Goal: Task Accomplishment & Management: Complete application form

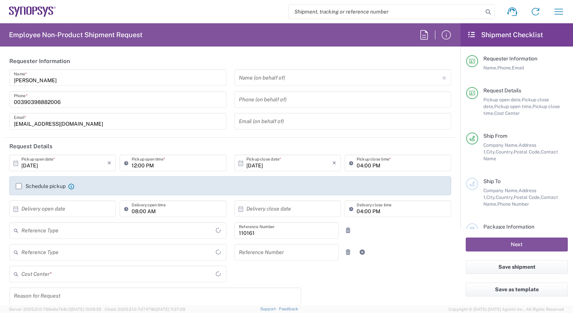
type input "Department"
type input "IT01, FAC, IT01, Agrate Brianza 110161"
type input "Delivered at Place"
type input "[GEOGRAPHIC_DATA]"
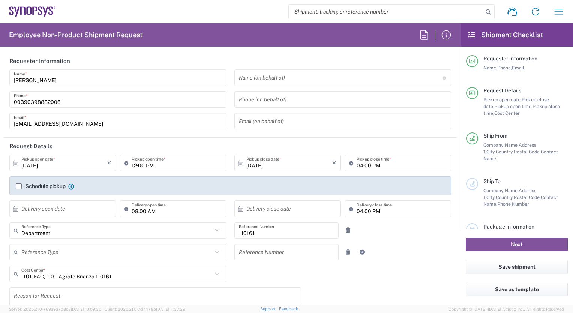
type input "Agrate Brianza IT01"
click at [241, 77] on input "text" at bounding box center [341, 77] width 204 height 13
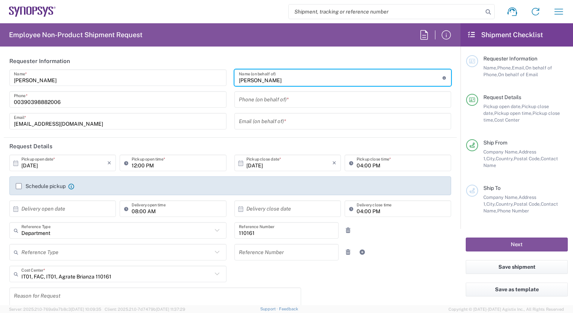
type input "[PERSON_NAME]"
click at [239, 101] on input "tel" at bounding box center [343, 99] width 208 height 13
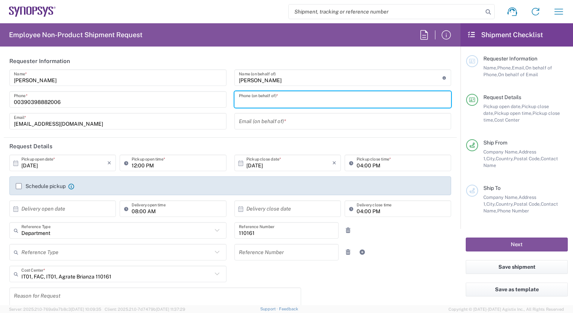
type input "3897818660"
type input "[EMAIL_ADDRESS][DOMAIN_NAME]"
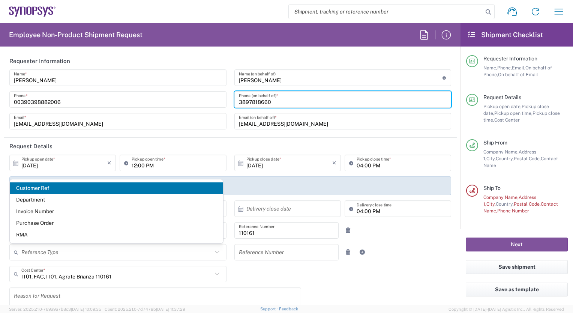
click at [82, 141] on header "Request Details" at bounding box center [230, 146] width 453 height 17
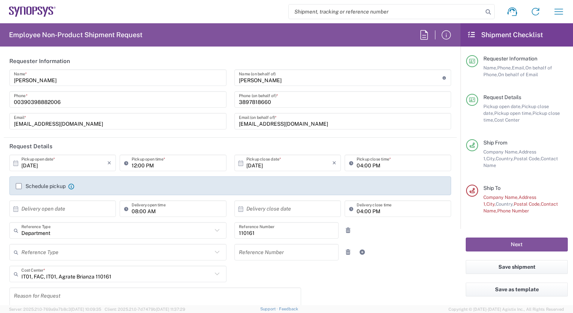
click at [17, 187] on label "Schedule pickup" at bounding box center [41, 186] width 50 height 6
click at [19, 186] on input "Schedule pickup" at bounding box center [19, 186] width 0 height 0
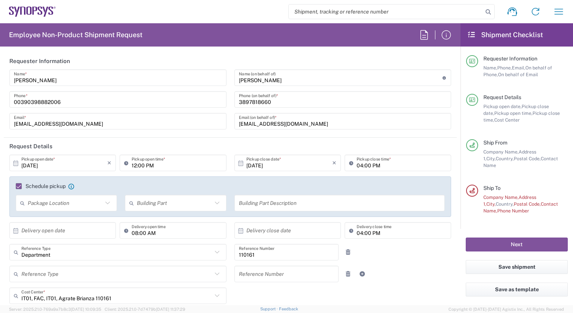
click at [14, 230] on icon at bounding box center [16, 230] width 5 height 5
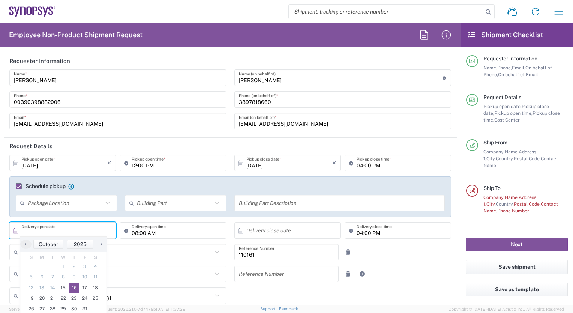
click at [72, 286] on span "16" at bounding box center [74, 288] width 11 height 11
type input "[DATE]"
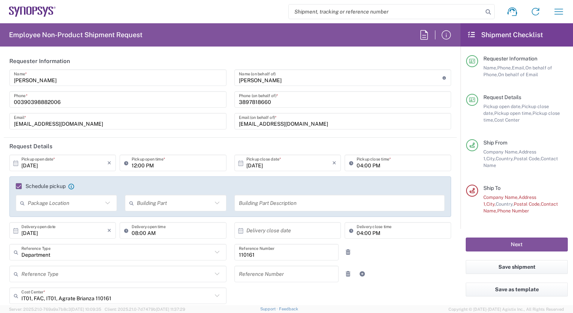
click at [133, 233] on input "08:00 AM" at bounding box center [177, 230] width 90 height 13
type input "10:00 AM"
click at [239, 230] on icon at bounding box center [241, 230] width 7 height 7
click at [296, 286] on span "16" at bounding box center [296, 288] width 11 height 11
type input "[DATE]"
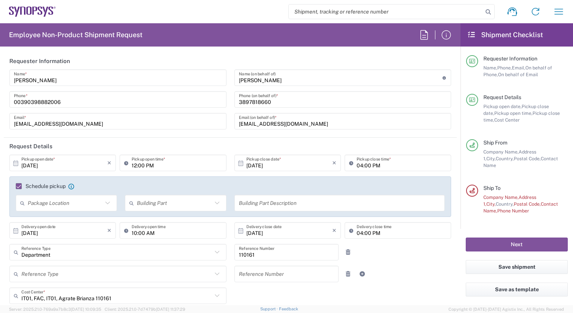
click at [214, 294] on icon at bounding box center [217, 296] width 10 height 10
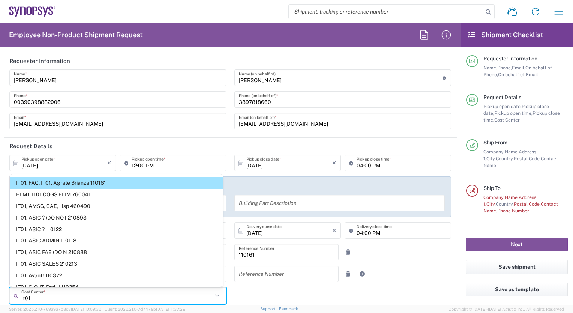
scroll to position [15, 0]
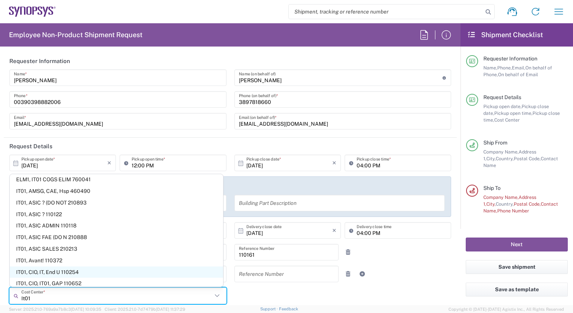
type input "It01"
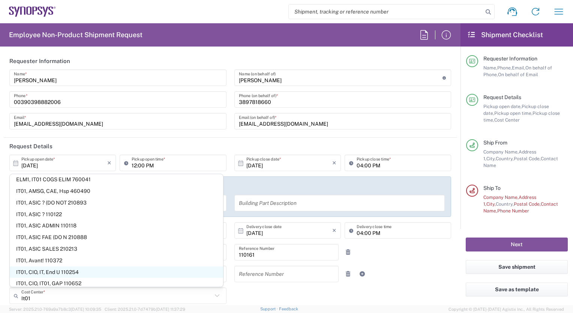
click at [184, 269] on span "IT01, CIO, IT, End U 110254" at bounding box center [117, 272] width 214 height 12
type input "110254"
type input "IT01, CIO, IT, End U 110254"
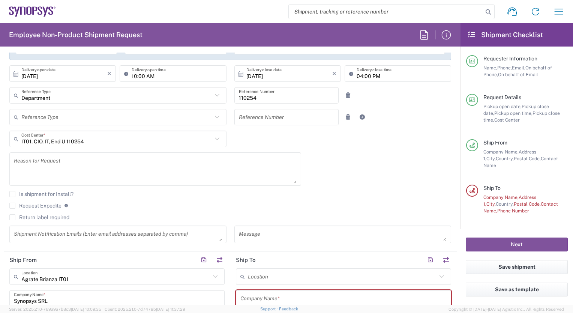
scroll to position [159, 0]
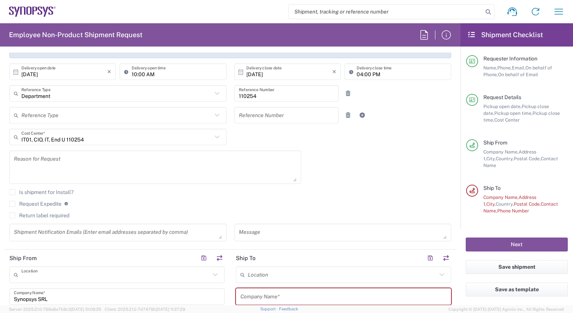
click at [128, 270] on input "text" at bounding box center [115, 274] width 189 height 13
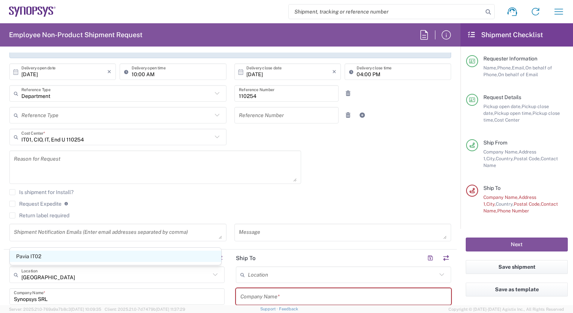
click at [95, 260] on span "Pavia IT02" at bounding box center [116, 257] width 212 height 12
type input "Pavia IT02"
type input "[STREET_ADDRESS]"
type input "[GEOGRAPHIC_DATA]"
type input "27100"
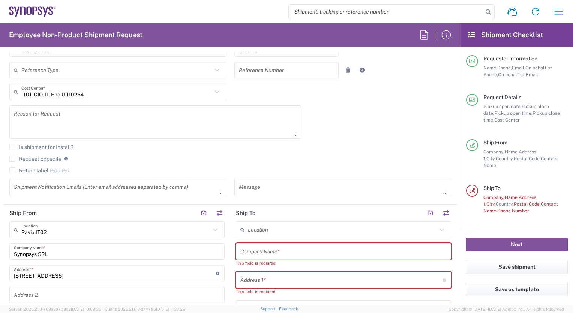
scroll to position [219, 0]
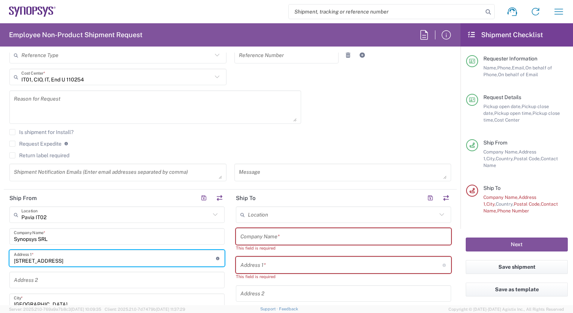
click at [111, 258] on input "[STREET_ADDRESS]" at bounding box center [115, 258] width 202 height 13
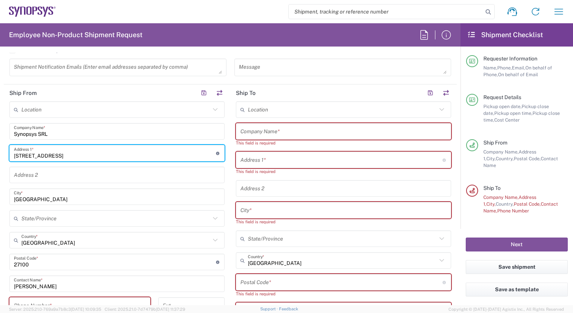
scroll to position [339, 0]
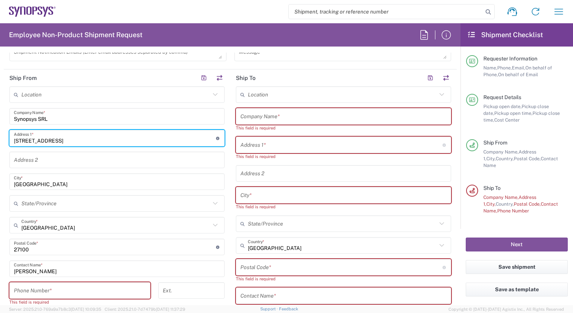
type input "[STREET_ADDRESS]"
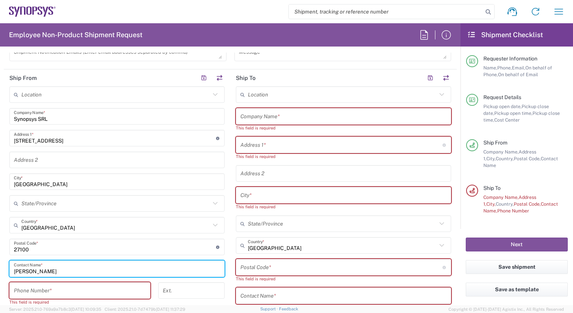
drag, startPoint x: 52, startPoint y: 270, endPoint x: 12, endPoint y: 267, distance: 39.5
click at [12, 267] on div "[PERSON_NAME] Contact Name *" at bounding box center [116, 268] width 215 height 17
type input "[PERSON_NAME]"
click at [47, 290] on input "tel" at bounding box center [80, 290] width 132 height 13
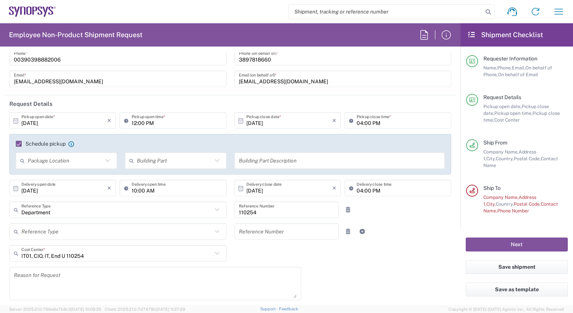
scroll to position [32, 0]
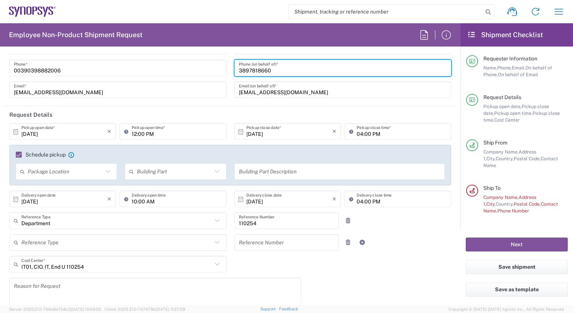
drag, startPoint x: 282, startPoint y: 71, endPoint x: 235, endPoint y: 65, distance: 47.2
click at [235, 65] on div "[PHONE_NUMBER] Phone (on behalf of) *" at bounding box center [343, 68] width 217 height 17
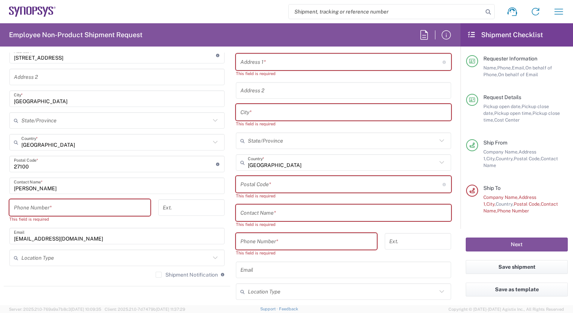
scroll to position [442, 0]
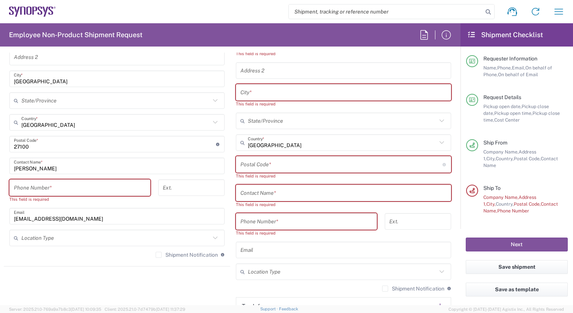
click at [16, 184] on input "tel" at bounding box center [80, 187] width 132 height 13
paste input "3897818660"
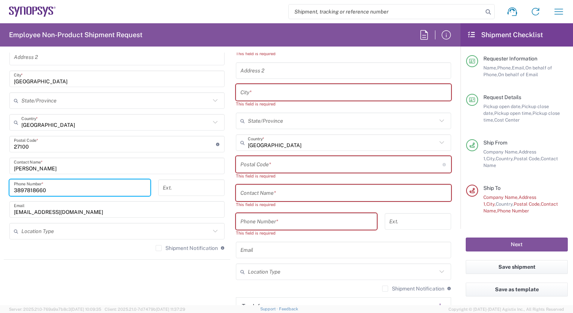
type input "3897818660"
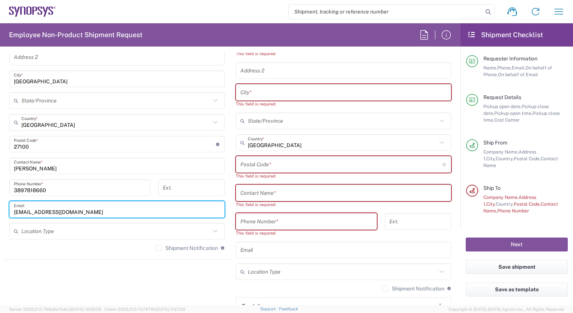
drag, startPoint x: 75, startPoint y: 210, endPoint x: 6, endPoint y: 210, distance: 69.1
click at [6, 210] on main "Location [GEOGRAPHIC_DATA] DE04 Agrate Brianza IT01 [GEOGRAPHIC_DATA] DE02 [GEO…" at bounding box center [117, 119] width 227 height 273
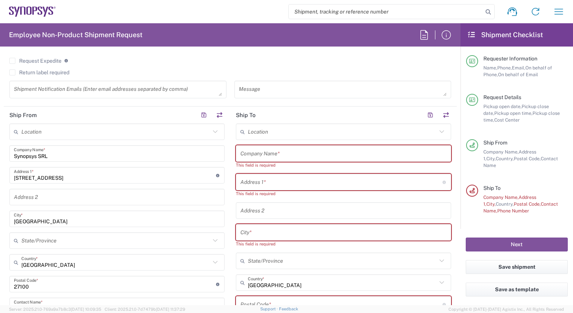
scroll to position [266, 0]
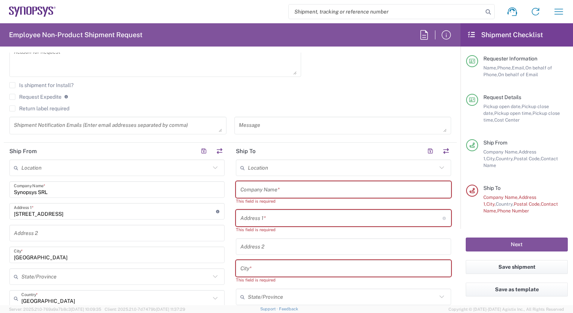
click at [241, 189] on input "text" at bounding box center [344, 189] width 206 height 13
click at [248, 188] on input "text" at bounding box center [344, 189] width 206 height 13
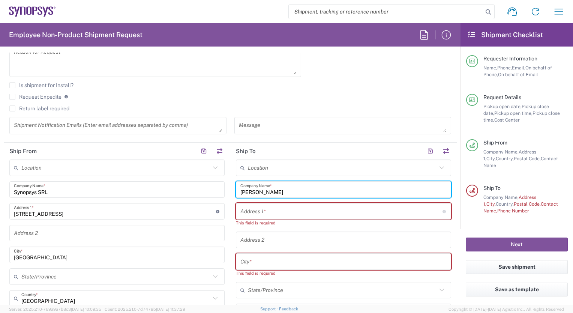
type input "[PERSON_NAME]"
click at [248, 209] on input "text" at bounding box center [342, 211] width 202 height 13
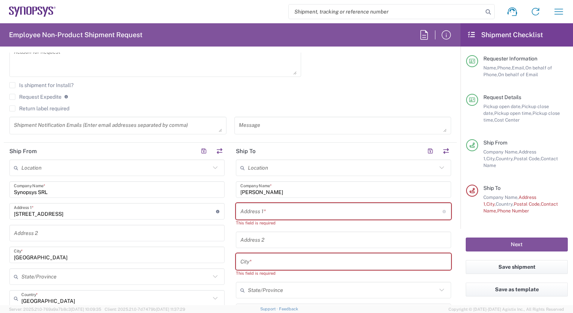
click at [241, 210] on input "text" at bounding box center [342, 211] width 202 height 13
paste input "[STREET_ADDRESS][PERSON_NAME][PERSON_NAME]"
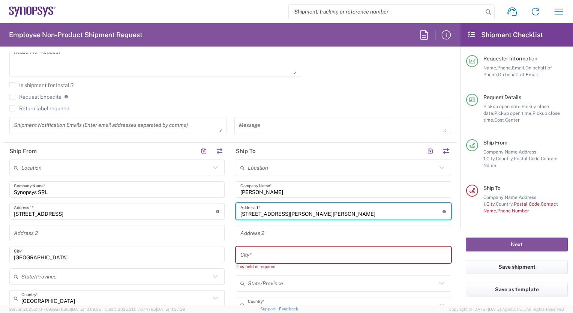
type input "[STREET_ADDRESS][PERSON_NAME][PERSON_NAME]"
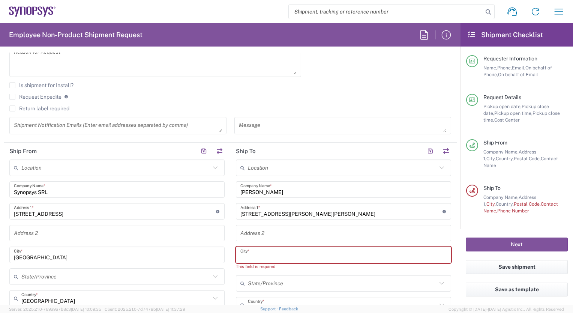
click at [241, 254] on input "text" at bounding box center [344, 254] width 206 height 13
click at [241, 253] on input "text" at bounding box center [344, 254] width 206 height 13
paste input "Gavirate"
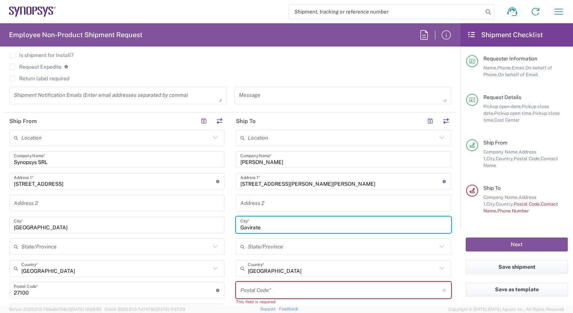
scroll to position [311, 0]
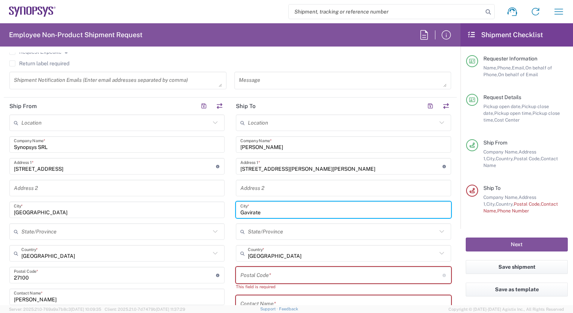
type input "Gavirate"
click at [243, 276] on input "undefined" at bounding box center [342, 275] width 202 height 13
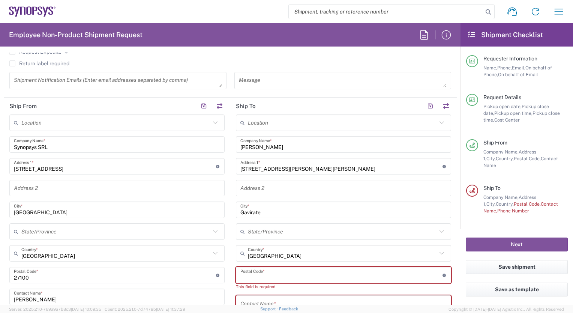
click at [241, 273] on input "undefined" at bounding box center [342, 275] width 202 height 13
paste input "21026"
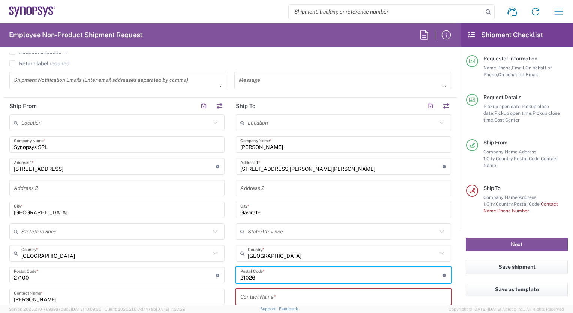
type input "21026"
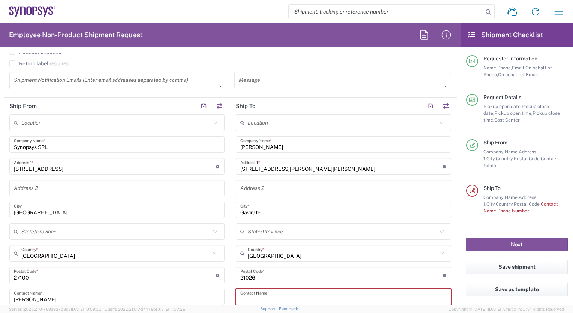
click at [246, 295] on input "text" at bounding box center [344, 296] width 206 height 13
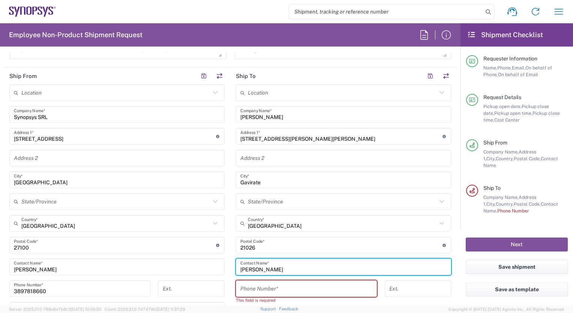
scroll to position [356, 0]
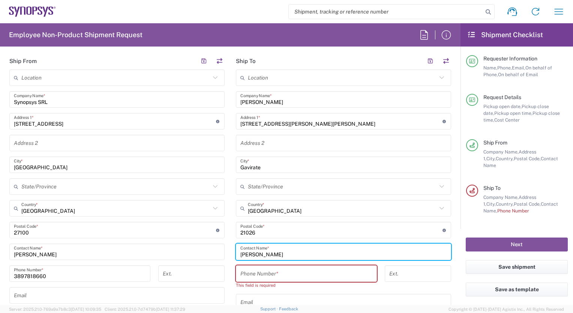
type input "[PERSON_NAME]"
click at [241, 271] on input "tel" at bounding box center [307, 273] width 132 height 13
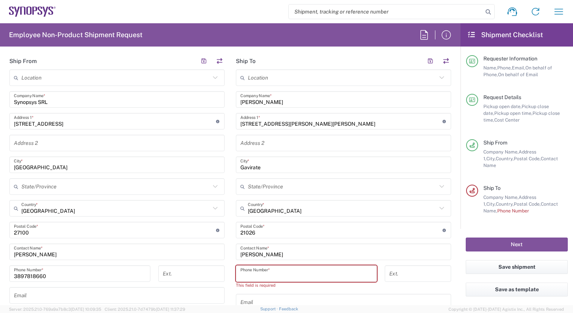
click at [241, 271] on input "tel" at bounding box center [307, 273] width 132 height 13
paste input "393485163669"
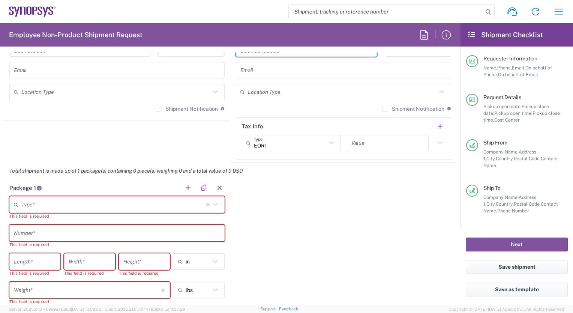
scroll to position [611, 0]
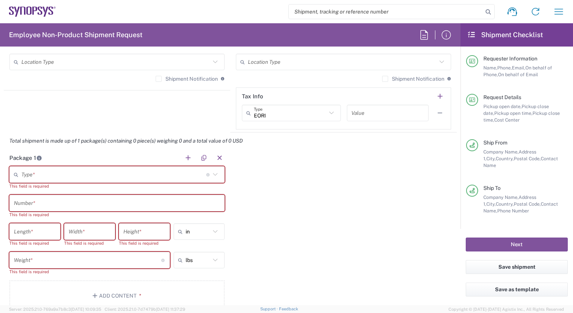
type input "393485163669"
click at [212, 172] on icon at bounding box center [216, 175] width 10 height 10
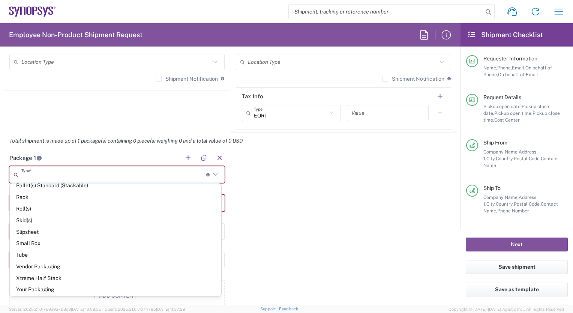
scroll to position [333, 0]
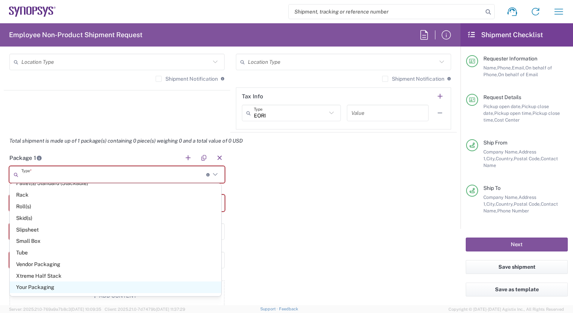
click at [87, 288] on span "Your Packaging" at bounding box center [116, 287] width 212 height 12
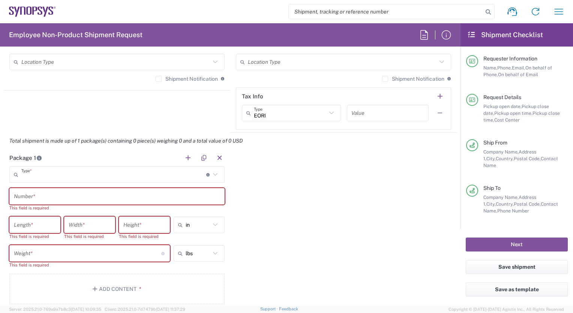
type input "Your Packaging"
click at [14, 192] on input "text" at bounding box center [117, 196] width 206 height 13
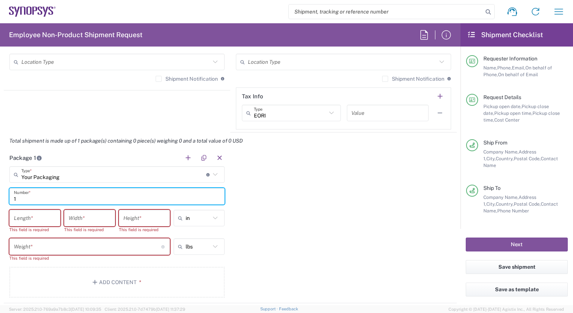
type input "1"
click at [39, 219] on input "number" at bounding box center [35, 218] width 42 height 13
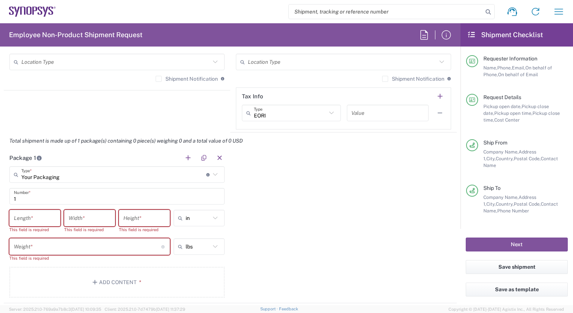
click at [213, 217] on icon at bounding box center [215, 218] width 5 height 3
click at [202, 247] on span "cm" at bounding box center [197, 248] width 50 height 12
type input "cm"
click at [53, 217] on input "number" at bounding box center [35, 218] width 42 height 13
type input "30"
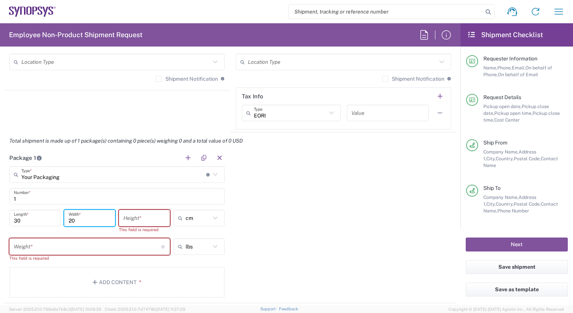
type input "20"
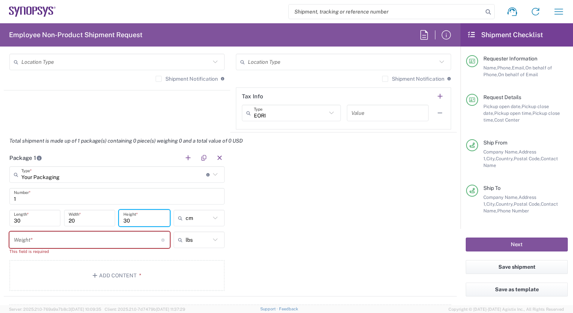
type input "30"
click at [23, 240] on input "number" at bounding box center [87, 239] width 147 height 13
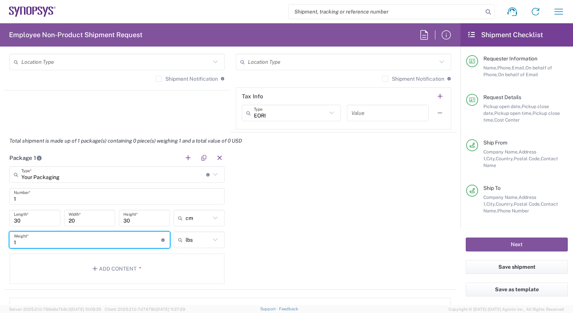
type input "1"
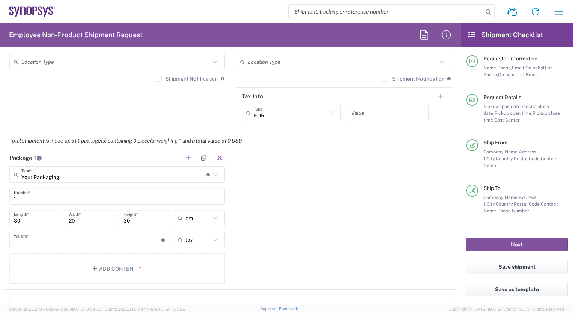
click at [213, 239] on icon at bounding box center [215, 239] width 5 height 3
click at [199, 271] on span "kgs" at bounding box center [197, 269] width 50 height 12
type input "0.45"
type input "kgs"
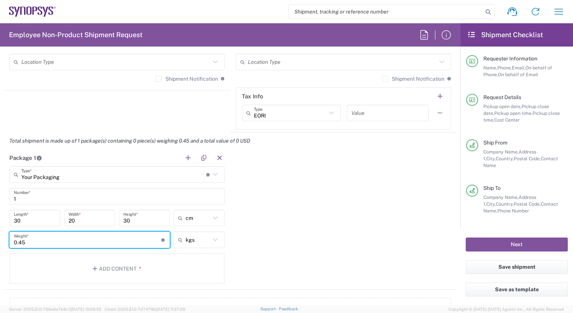
drag, startPoint x: 47, startPoint y: 245, endPoint x: 12, endPoint y: 244, distance: 34.2
click at [12, 244] on div "0.45 Weight * Total weight of package(s) in pounds or kilograms" at bounding box center [89, 240] width 161 height 17
type input "1"
click at [111, 268] on button "Add Content *" at bounding box center [116, 268] width 215 height 31
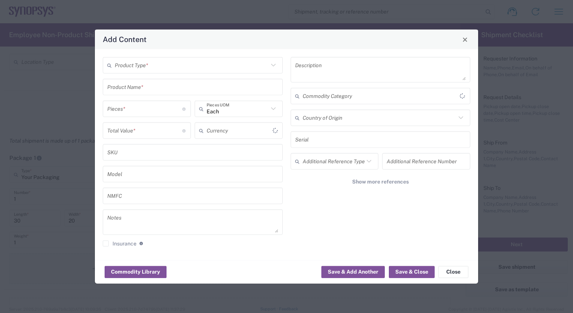
type input "US Dollar"
click at [128, 62] on input "text" at bounding box center [192, 65] width 154 height 13
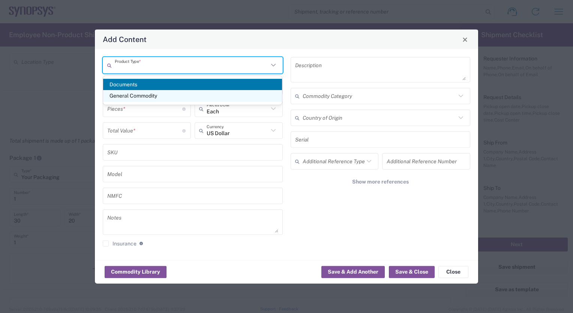
click at [135, 94] on span "General Commodity" at bounding box center [192, 96] width 179 height 12
type input "General Commodity"
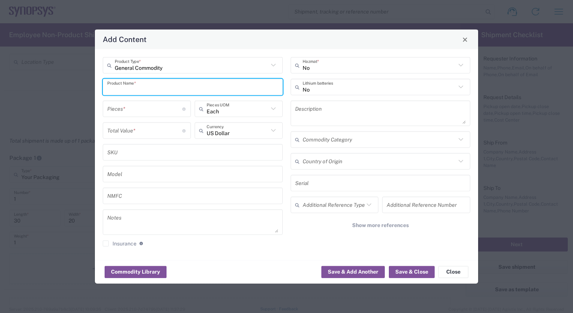
click at [121, 86] on input "text" at bounding box center [192, 86] width 171 height 13
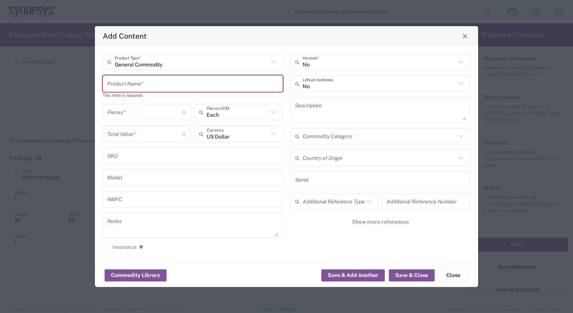
click at [112, 84] on input "text" at bounding box center [192, 83] width 171 height 13
paste input "Dell Pro Max 16"
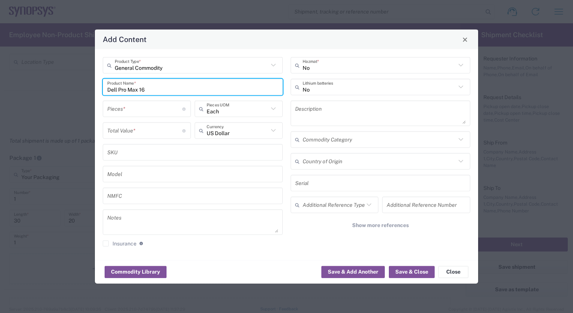
type input "Dell Pro Max 16"
click at [117, 108] on input "number" at bounding box center [144, 108] width 75 height 13
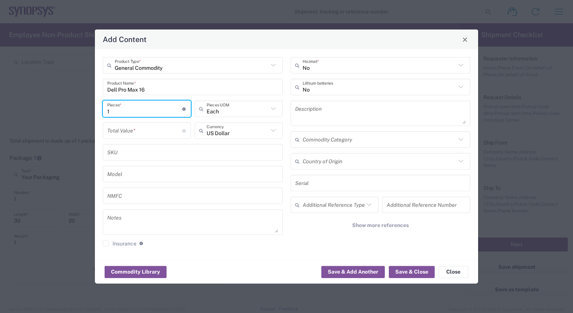
type input "1"
click at [273, 128] on icon at bounding box center [274, 131] width 10 height 10
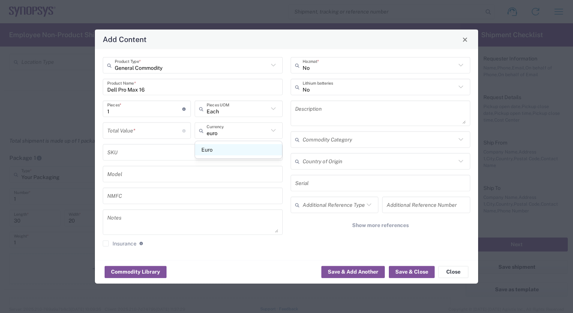
click at [226, 148] on span "Euro" at bounding box center [238, 150] width 87 height 12
type input "Euro"
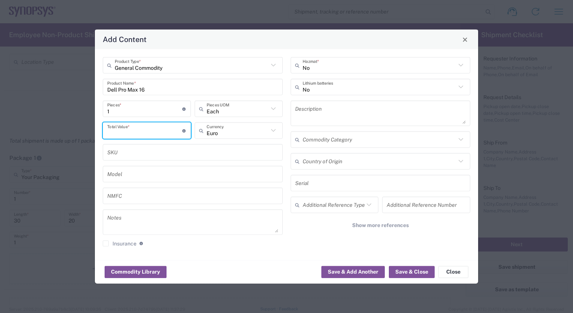
click at [116, 128] on input "number" at bounding box center [144, 130] width 75 height 13
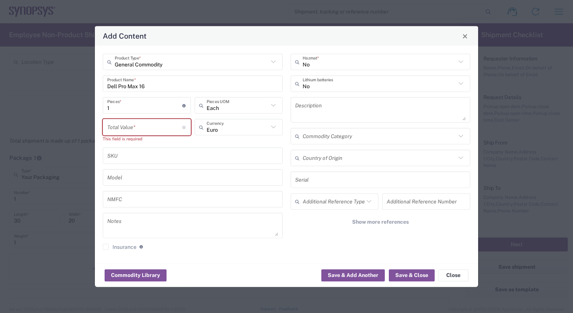
click at [108, 127] on input "number" at bounding box center [144, 126] width 75 height 13
paste input "2744.40"
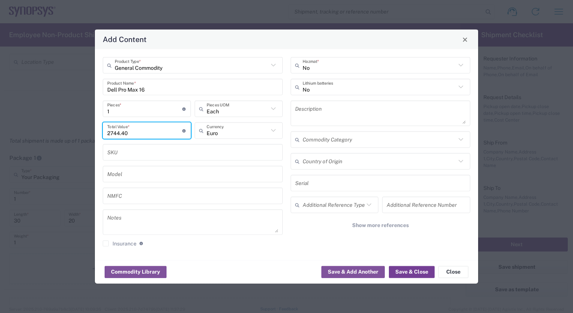
type input "2744.40"
click at [411, 271] on button "Save & Close" at bounding box center [412, 272] width 46 height 12
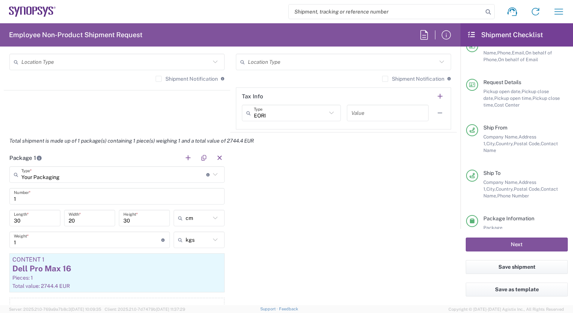
scroll to position [39, 0]
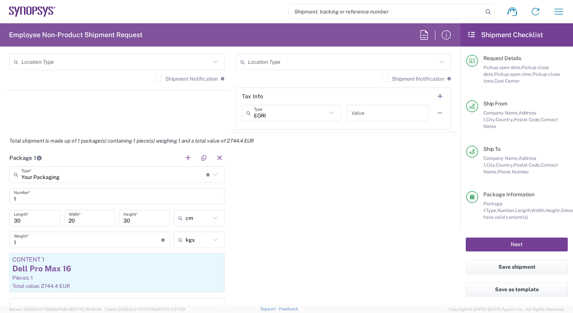
click at [527, 245] on button "Next" at bounding box center [517, 245] width 102 height 14
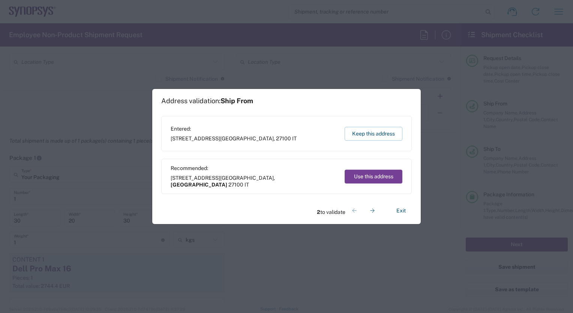
click at [378, 175] on button "Use this address" at bounding box center [374, 177] width 58 height 14
type input "[GEOGRAPHIC_DATA]"
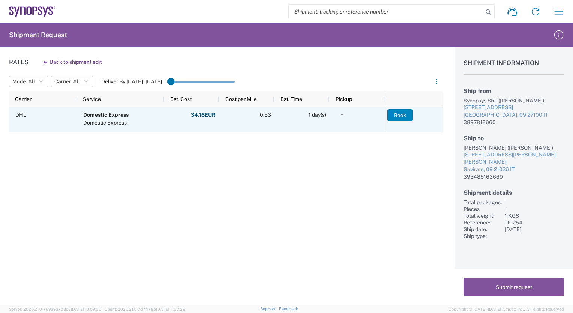
click at [402, 111] on button "Book" at bounding box center [400, 115] width 25 height 12
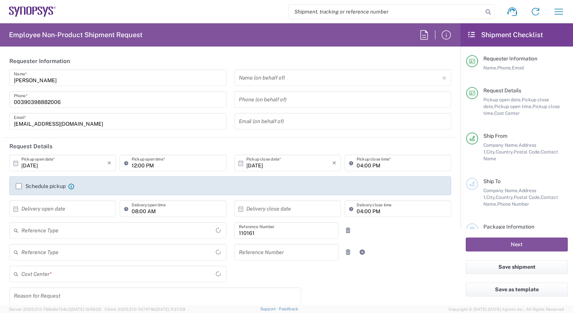
type input "IT01, FAC, IT01, Agrate Brianza 110161"
type input "Department"
type input "Delivered at Place"
type input "[GEOGRAPHIC_DATA]"
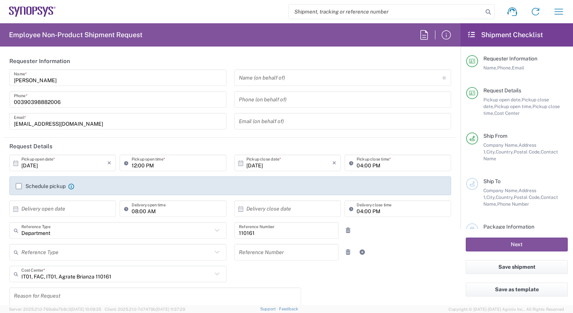
type input "Agrate Brianza IT01"
click at [242, 76] on input "text" at bounding box center [341, 77] width 204 height 13
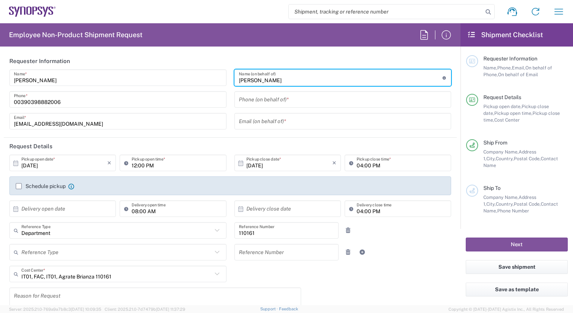
type input "hasnain tahir"
click at [242, 98] on input "tel" at bounding box center [343, 99] width 208 height 13
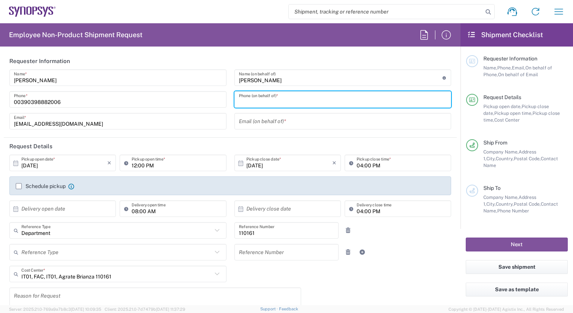
type input "3897818660"
type input "[EMAIL_ADDRESS][DOMAIN_NAME]"
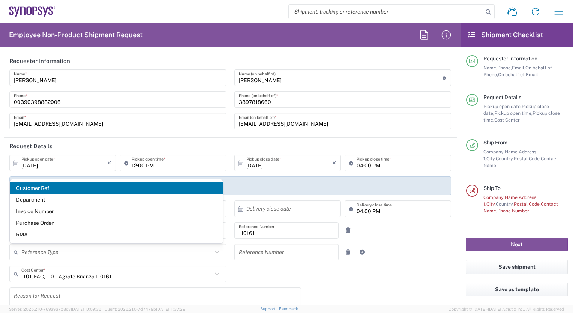
click at [84, 175] on div "10/15/2025 × Pickup open date * Cancel Apply" at bounding box center [63, 166] width 110 height 22
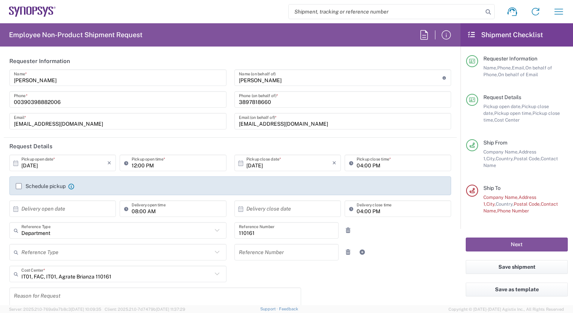
click at [18, 185] on label "Schedule pickup" at bounding box center [41, 186] width 50 height 6
click at [19, 186] on input "Schedule pickup" at bounding box center [19, 186] width 0 height 0
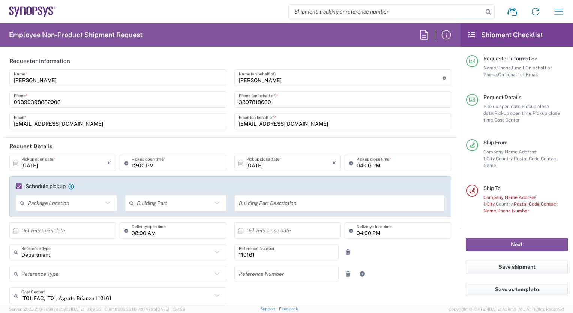
click at [17, 230] on icon at bounding box center [15, 230] width 7 height 7
click at [73, 287] on span "16" at bounding box center [74, 288] width 11 height 11
type input "[DATE]"
click at [135, 232] on input "08:00 AM" at bounding box center [177, 230] width 90 height 13
type input "10:00 AM"
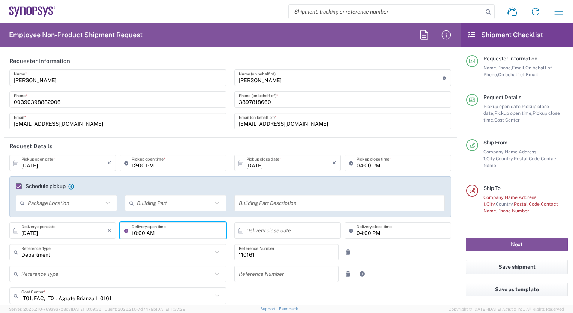
click at [238, 227] on icon at bounding box center [241, 230] width 7 height 7
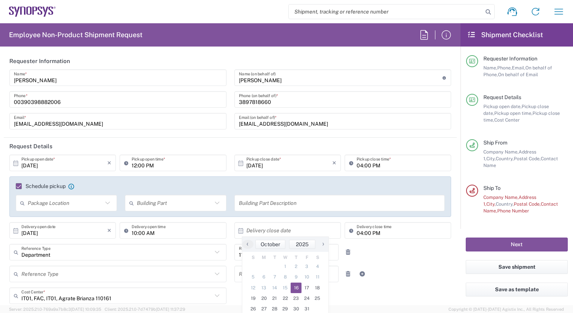
click at [296, 287] on span "16" at bounding box center [296, 288] width 11 height 11
type input "[DATE]"
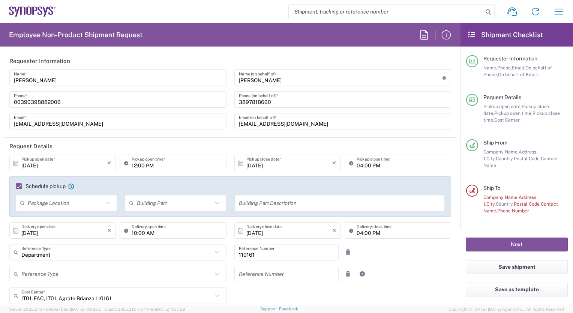
click at [214, 295] on icon at bounding box center [217, 296] width 10 height 10
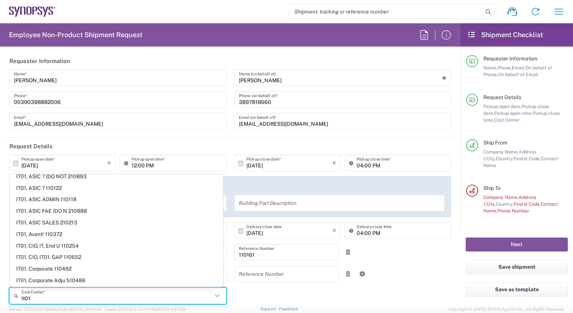
scroll to position [45, 0]
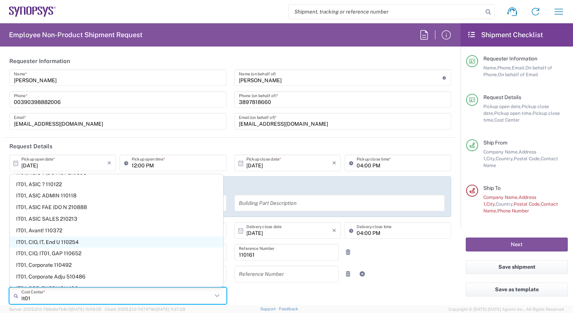
type input "It01"
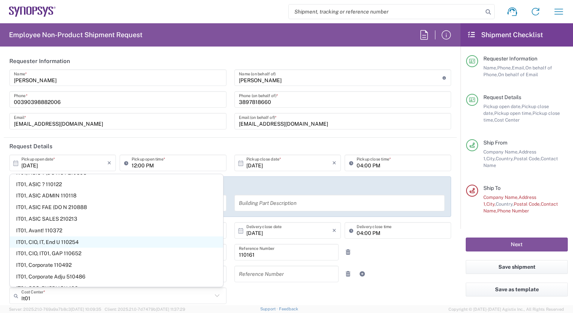
click at [96, 244] on span "IT01, CIO, IT, End U 110254" at bounding box center [117, 242] width 214 height 12
type input "110254"
type input "IT01, CIO, IT, End U 110254"
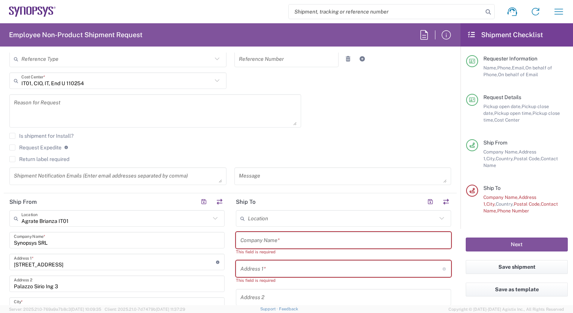
scroll to position [250, 0]
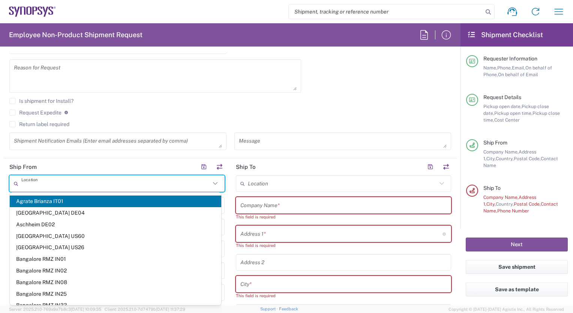
click at [82, 183] on input "text" at bounding box center [115, 183] width 189 height 13
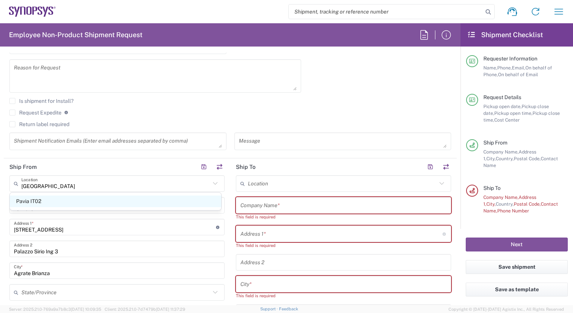
click at [70, 202] on span "Pavia IT02" at bounding box center [116, 202] width 212 height 12
type input "Pavia IT02"
type input "[STREET_ADDRESS]"
type input "[GEOGRAPHIC_DATA]"
type input "27100"
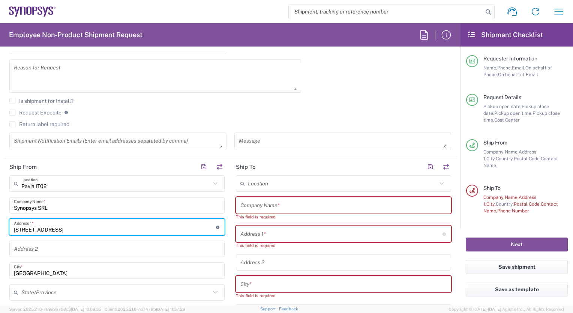
click at [74, 229] on input "[STREET_ADDRESS]" at bounding box center [115, 227] width 202 height 13
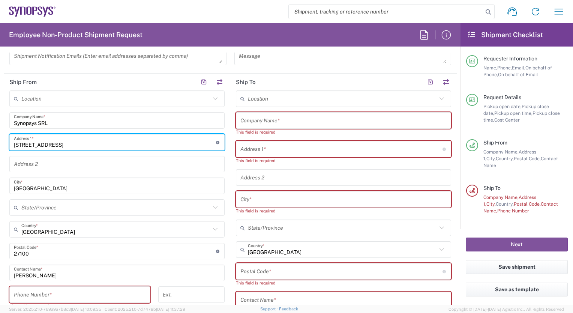
scroll to position [370, 0]
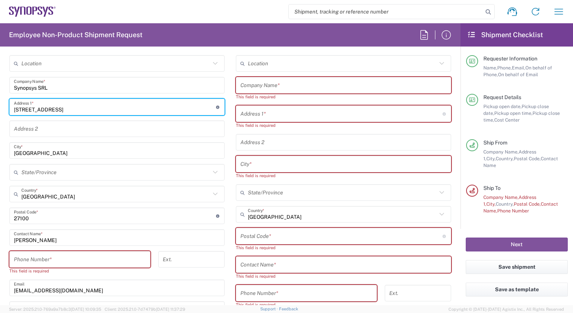
type input "[STREET_ADDRESS]"
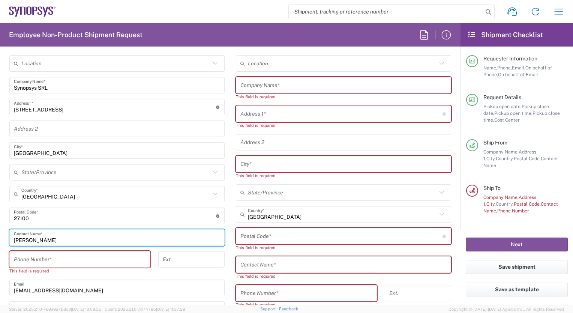
drag, startPoint x: 79, startPoint y: 233, endPoint x: 0, endPoint y: 230, distance: 79.2
click at [0, 230] on html "Shipment request Shipment tracking Employee non-product shipment request My shi…" at bounding box center [286, 156] width 573 height 313
type input "[PERSON_NAME]"
click at [32, 257] on input "tel" at bounding box center [80, 259] width 132 height 13
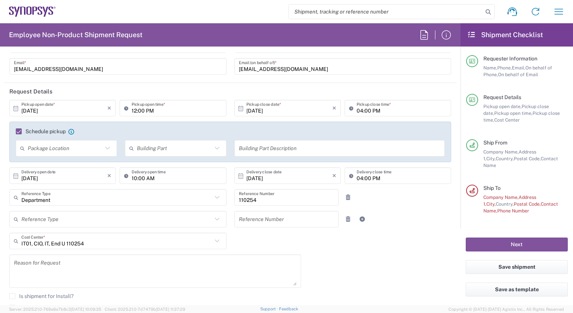
scroll to position [0, 0]
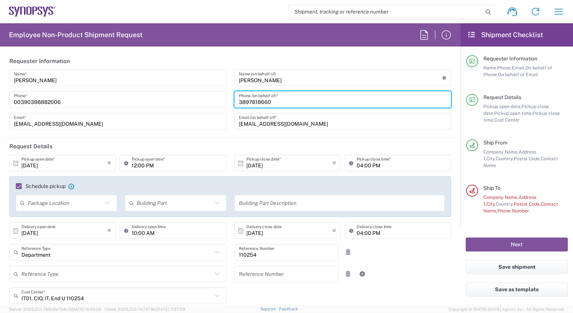
drag, startPoint x: 275, startPoint y: 100, endPoint x: 232, endPoint y: 99, distance: 42.8
click at [235, 99] on div "[PHONE_NUMBER] Phone (on behalf of) *" at bounding box center [343, 99] width 217 height 17
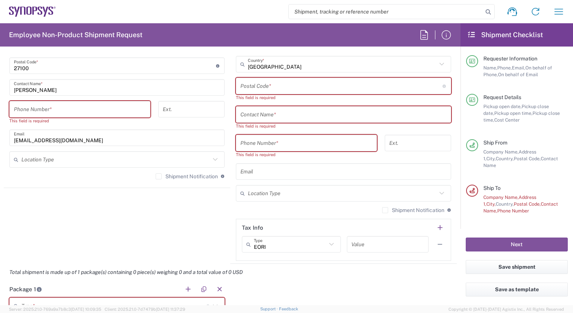
scroll to position [555, 0]
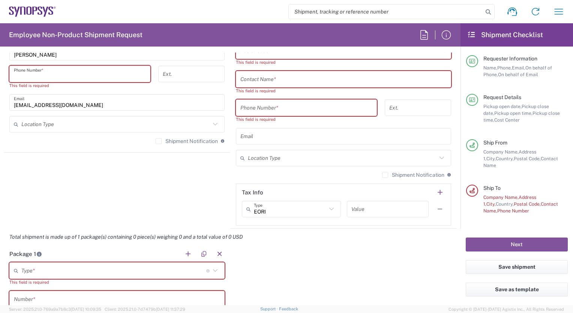
click at [16, 70] on input "tel" at bounding box center [80, 74] width 132 height 13
paste input "3897818660"
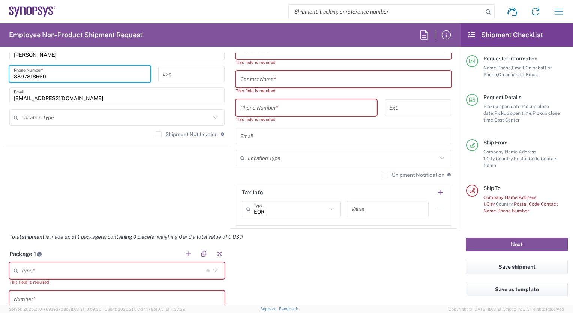
type input "3897818660"
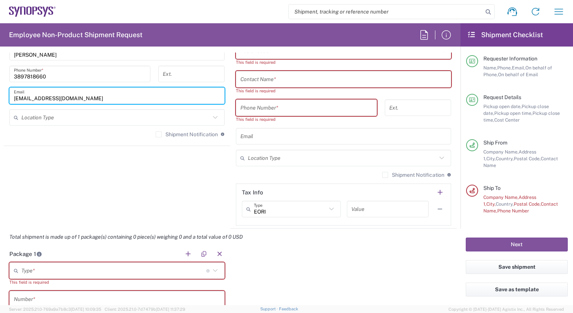
drag, startPoint x: 77, startPoint y: 99, endPoint x: -2, endPoint y: 93, distance: 78.2
click at [0, 93] on html "Shipment request Shipment tracking Employee non-product shipment request My shi…" at bounding box center [286, 156] width 573 height 313
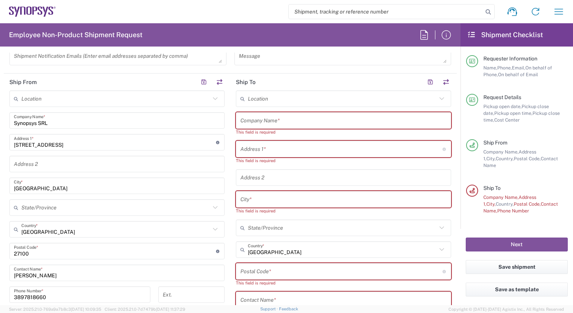
scroll to position [341, 0]
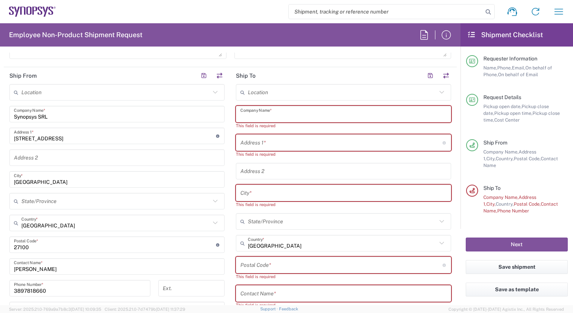
click at [272, 114] on input "text" at bounding box center [344, 114] width 206 height 13
click at [255, 110] on input "text" at bounding box center [344, 114] width 206 height 13
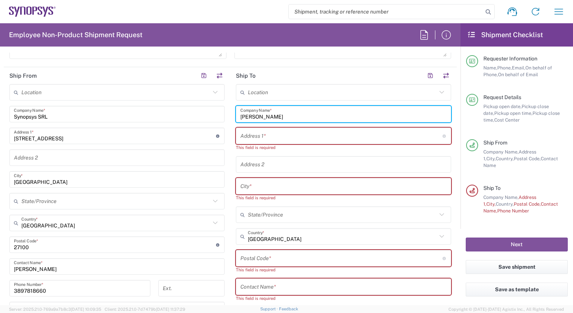
click at [251, 135] on input "text" at bounding box center [342, 135] width 202 height 13
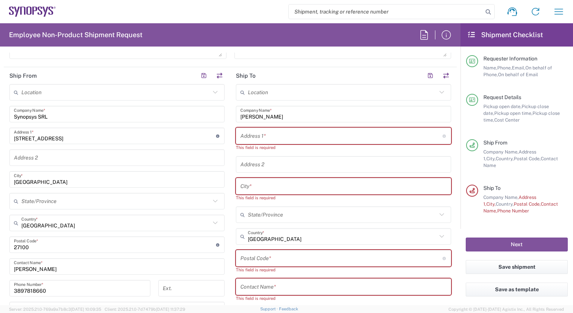
click at [268, 115] on input "Monica Mullani" at bounding box center [344, 114] width 206 height 13
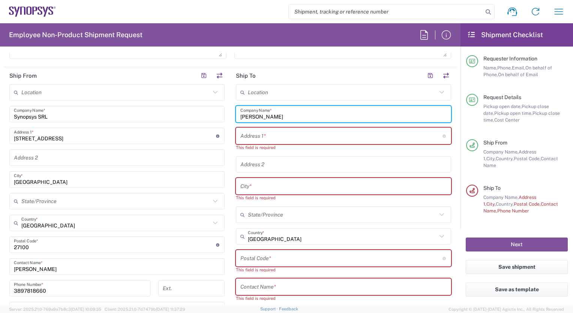
type input "Monica Mulloni"
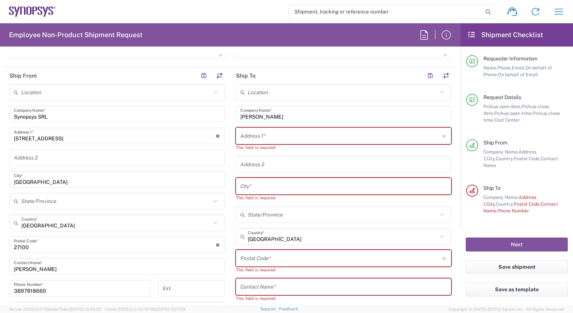
click at [237, 136] on div "Address 1 * For cross streets use street names with '&' or 'and' in between. Fo…" at bounding box center [343, 136] width 215 height 17
paste input "Via Mazzini 174/3"
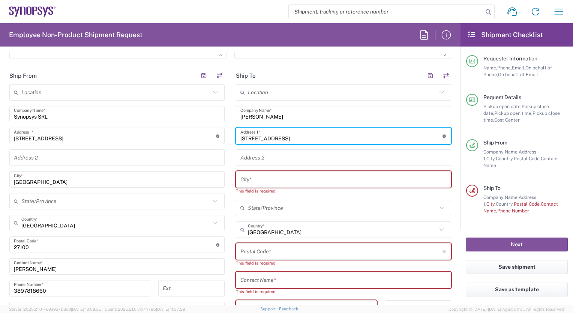
type input "Via Mazzini 174/3"
click at [242, 176] on input "text" at bounding box center [344, 179] width 206 height 13
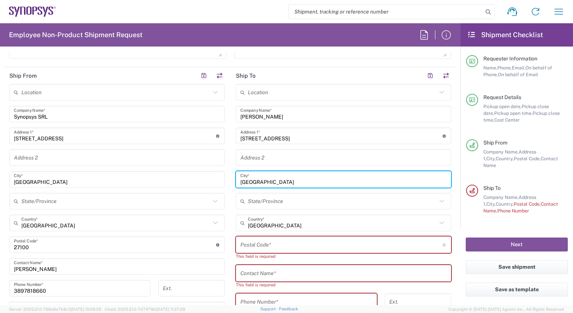
type input "Bologna"
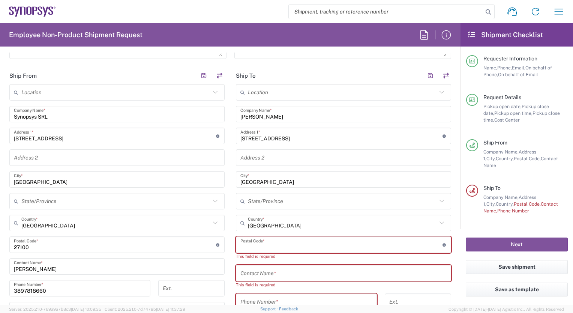
click at [244, 242] on input "undefined" at bounding box center [342, 244] width 202 height 13
click at [241, 244] on input "undefined" at bounding box center [342, 244] width 202 height 13
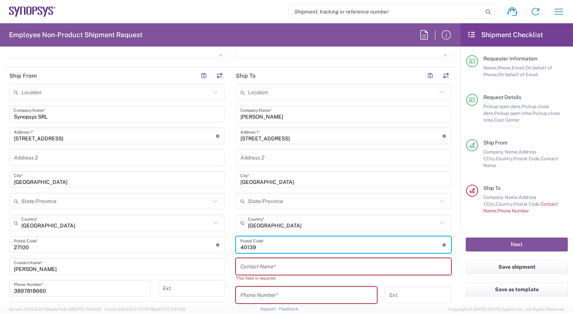
type input "40139"
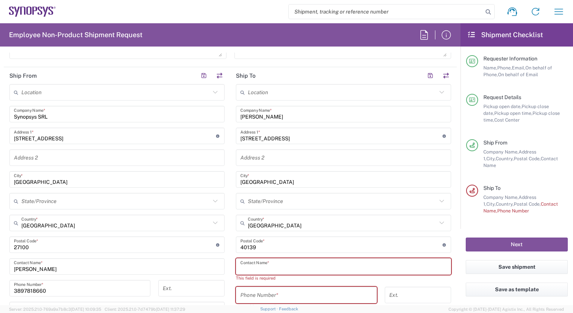
click at [244, 265] on input "text" at bounding box center [344, 266] width 206 height 13
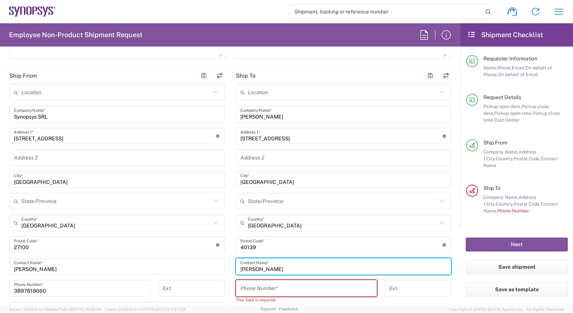
type input "Monica Mulloni"
click at [245, 290] on input "tel" at bounding box center [307, 288] width 132 height 13
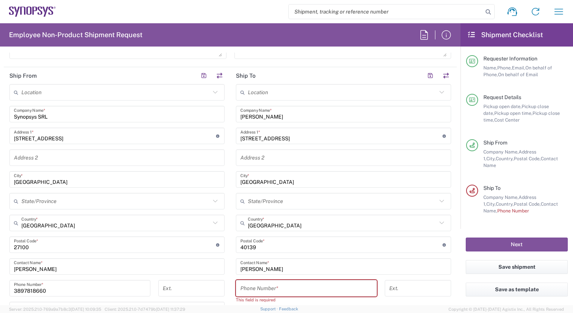
click at [241, 289] on input "tel" at bounding box center [307, 288] width 132 height 13
paste input "39 3461575605"
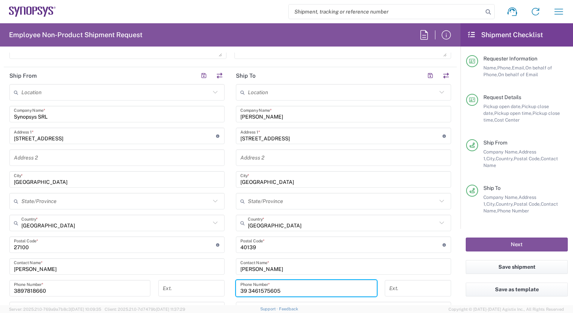
click at [241, 290] on input "39 3461575605" at bounding box center [307, 288] width 132 height 13
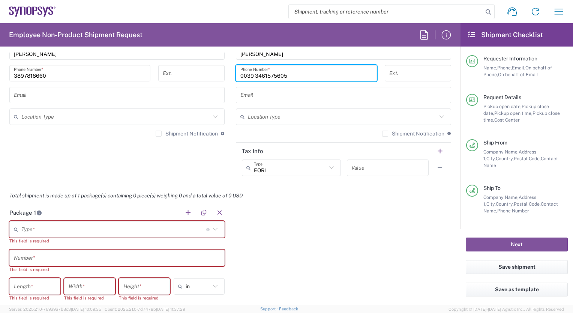
scroll to position [611, 0]
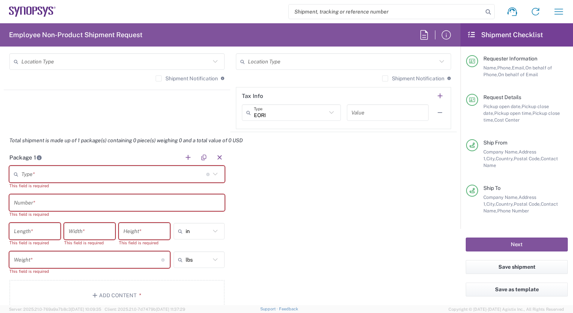
type input "0039 3461575605"
click at [212, 171] on icon at bounding box center [216, 174] width 10 height 10
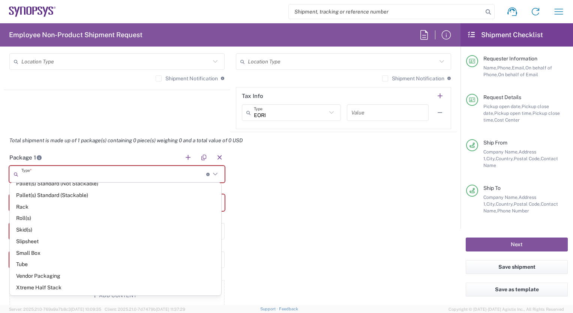
scroll to position [333, 0]
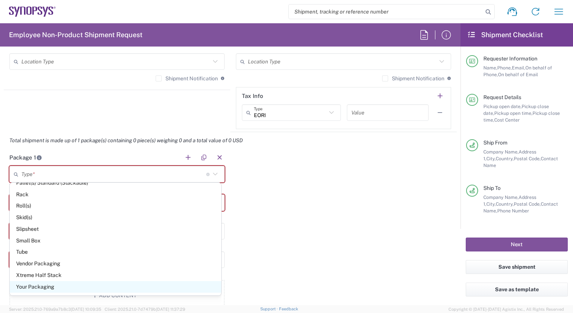
click at [137, 287] on span "Your Packaging" at bounding box center [116, 287] width 212 height 12
type input "Your Packaging"
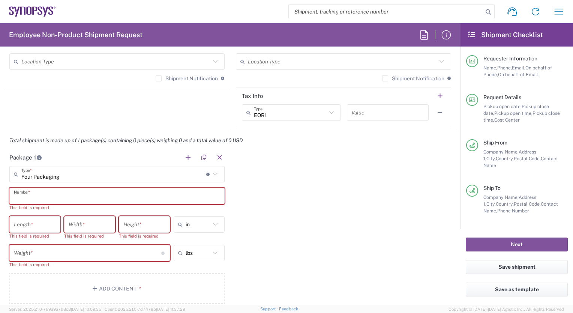
click at [29, 192] on input "text" at bounding box center [117, 196] width 206 height 13
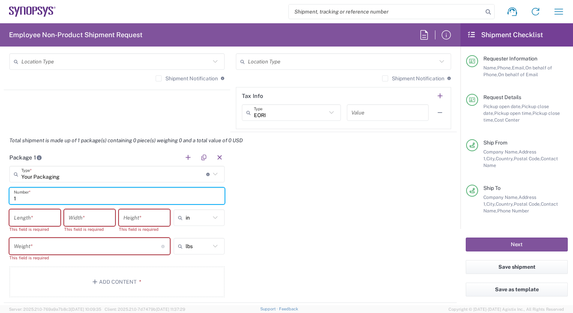
type input "1"
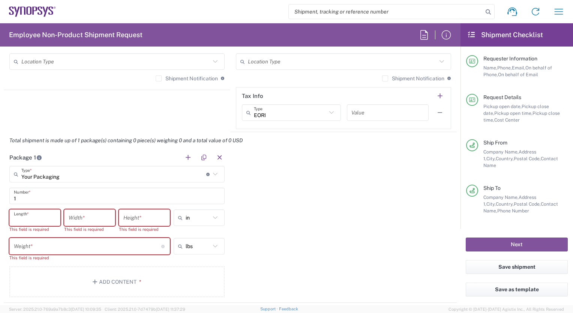
click at [21, 216] on input "number" at bounding box center [35, 217] width 42 height 13
type input "30"
click at [80, 217] on input "number" at bounding box center [90, 217] width 42 height 13
type input "20"
click at [128, 215] on input "number" at bounding box center [144, 217] width 42 height 13
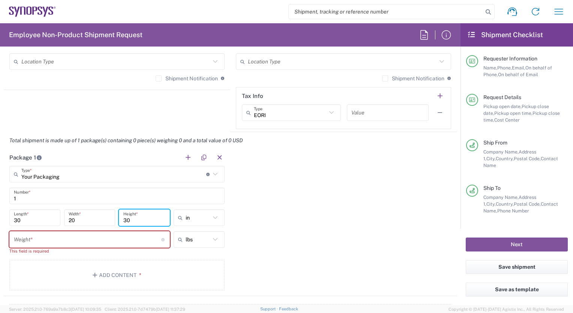
type input "30"
click at [212, 216] on icon at bounding box center [216, 218] width 10 height 10
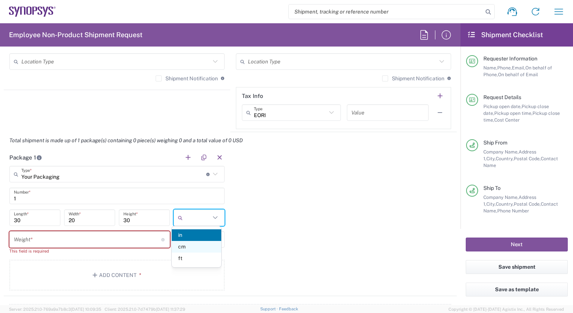
click at [193, 247] on span "cm" at bounding box center [197, 247] width 50 height 12
type input "76.2"
type input "50.8"
type input "76.2"
type input "cm"
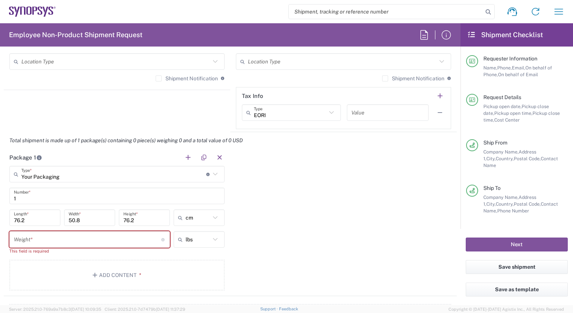
click at [214, 238] on icon at bounding box center [215, 239] width 5 height 3
click at [198, 270] on span "kgs" at bounding box center [197, 269] width 50 height 12
type input "kgs"
click at [100, 242] on input "number" at bounding box center [87, 239] width 147 height 13
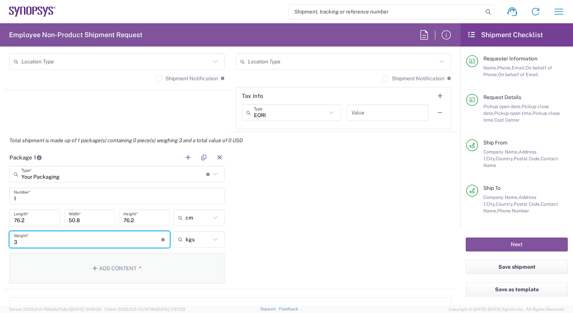
type input "3"
click at [114, 265] on button "Add Content *" at bounding box center [116, 268] width 215 height 31
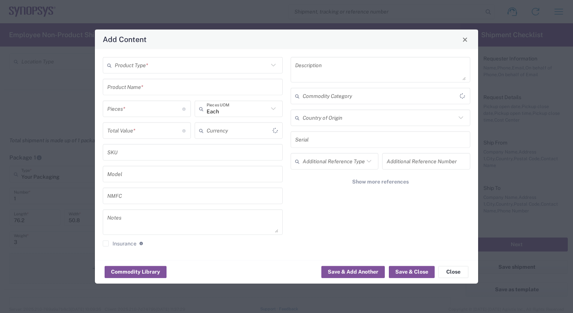
type input "US Dollar"
click at [273, 65] on icon at bounding box center [274, 65] width 10 height 10
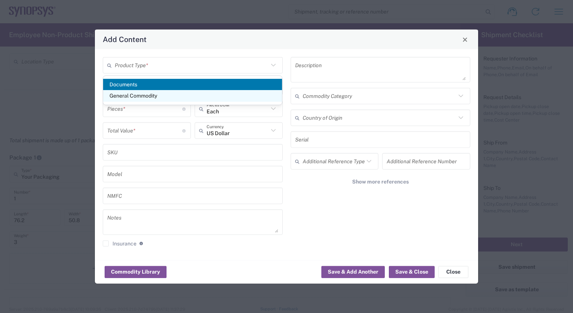
click at [237, 97] on span "General Commodity" at bounding box center [192, 96] width 179 height 12
type input "General Commodity"
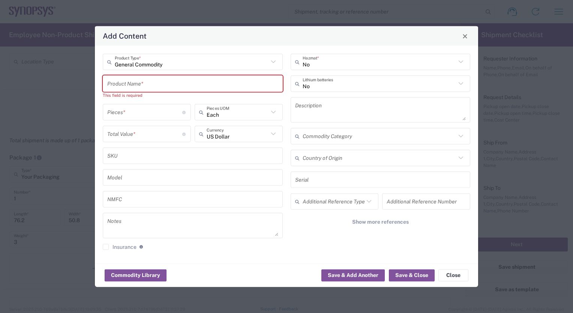
click at [152, 86] on input "text" at bounding box center [192, 83] width 171 height 13
paste input "Dell Pro 14"
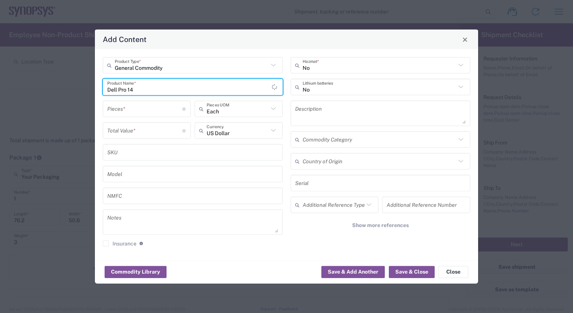
type input "Dell Pro 14"
click at [111, 108] on input "number" at bounding box center [144, 108] width 75 height 13
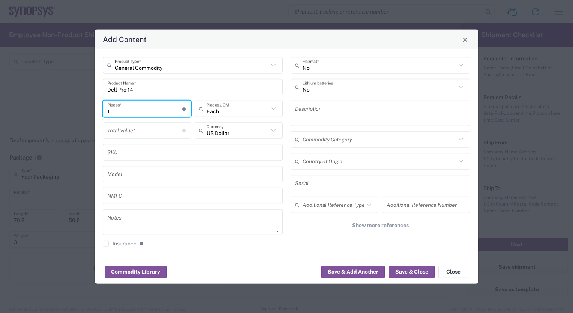
type input "1"
click at [274, 131] on icon at bounding box center [274, 131] width 10 height 10
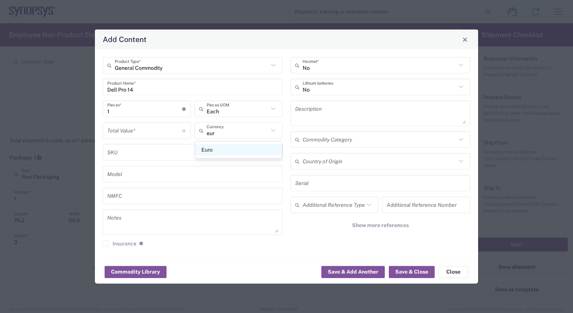
click at [231, 152] on span "Euro" at bounding box center [238, 150] width 87 height 12
type input "Euro"
click at [110, 129] on input "number" at bounding box center [144, 130] width 75 height 13
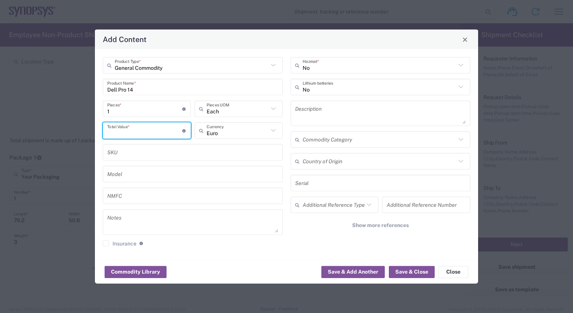
paste input "837.44"
type input "837.44"
click at [414, 274] on button "Save & Close" at bounding box center [412, 272] width 46 height 12
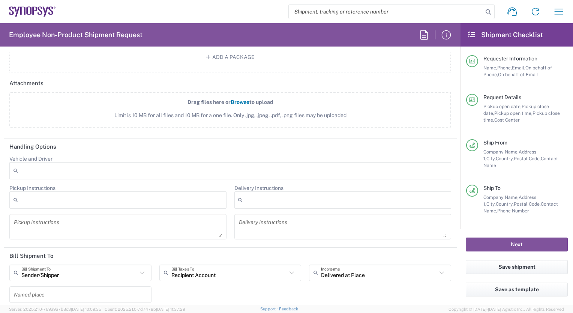
scroll to position [962, 0]
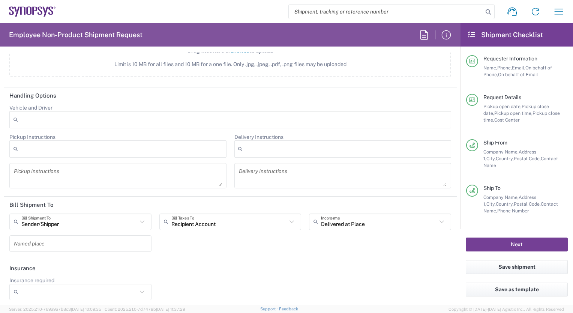
click at [527, 245] on button "Next" at bounding box center [517, 245] width 102 height 14
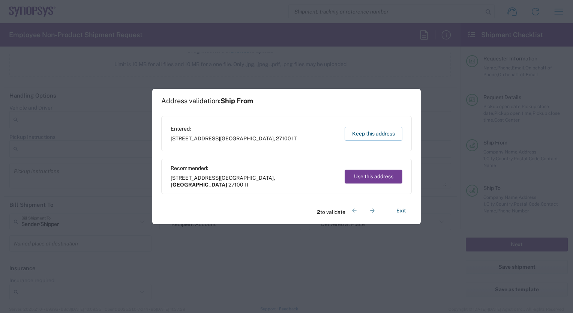
click at [379, 173] on button "Use this address" at bounding box center [374, 177] width 58 height 14
type input "[GEOGRAPHIC_DATA]"
type input "[PERSON_NAME]-[GEOGRAPHIC_DATA]"
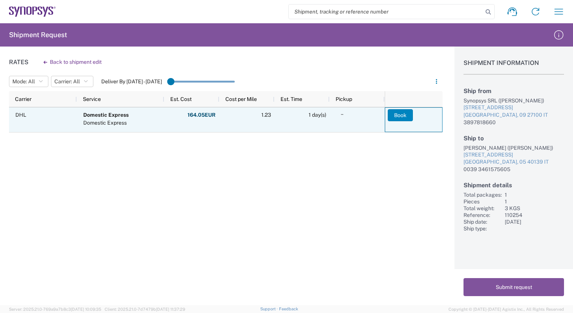
click at [400, 116] on button "Book" at bounding box center [400, 115] width 25 height 12
